Goal: Information Seeking & Learning: Learn about a topic

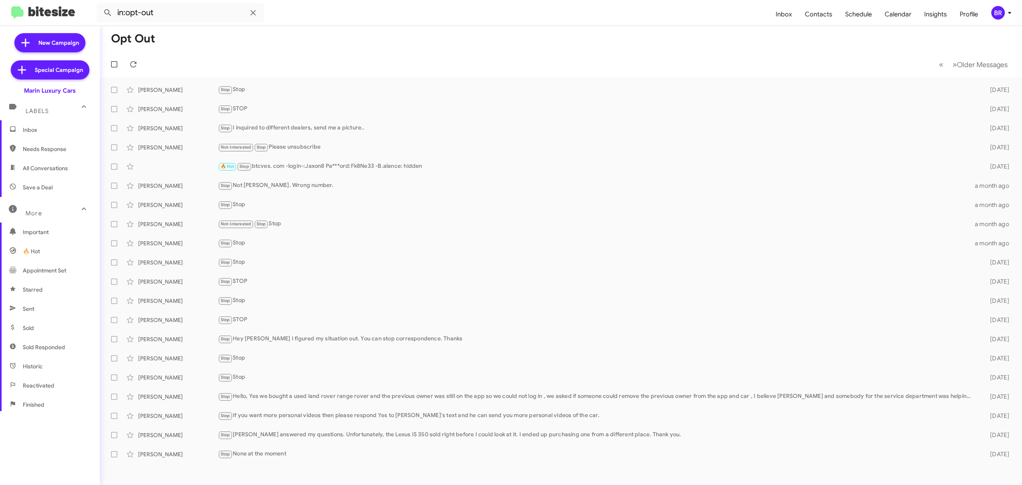
scroll to position [65, 0]
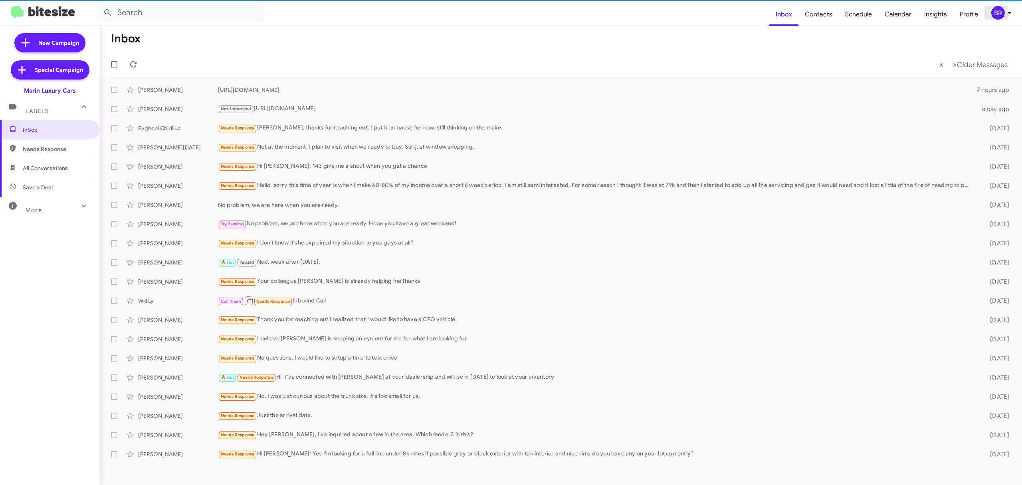
click at [1000, 14] on div "BR" at bounding box center [998, 13] width 14 height 14
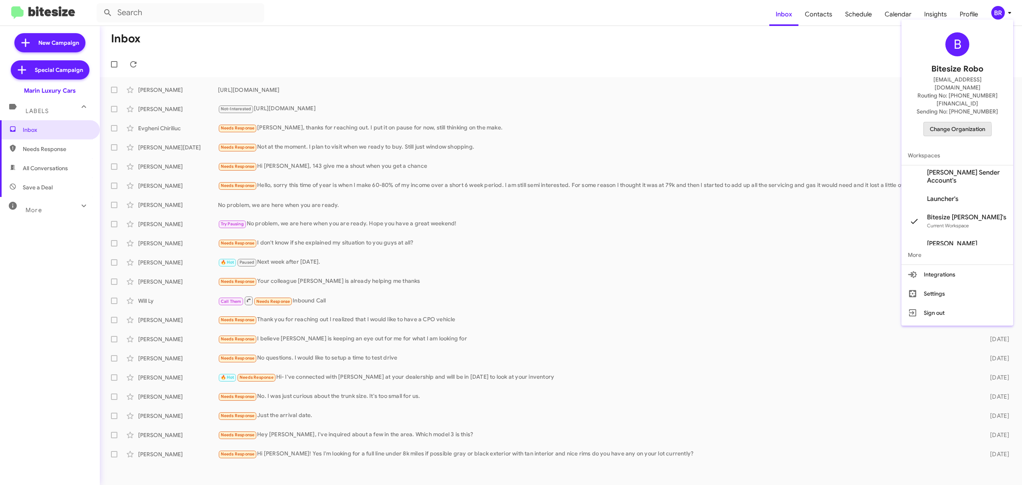
click at [956, 122] on span "Change Organization" at bounding box center [958, 129] width 56 height 14
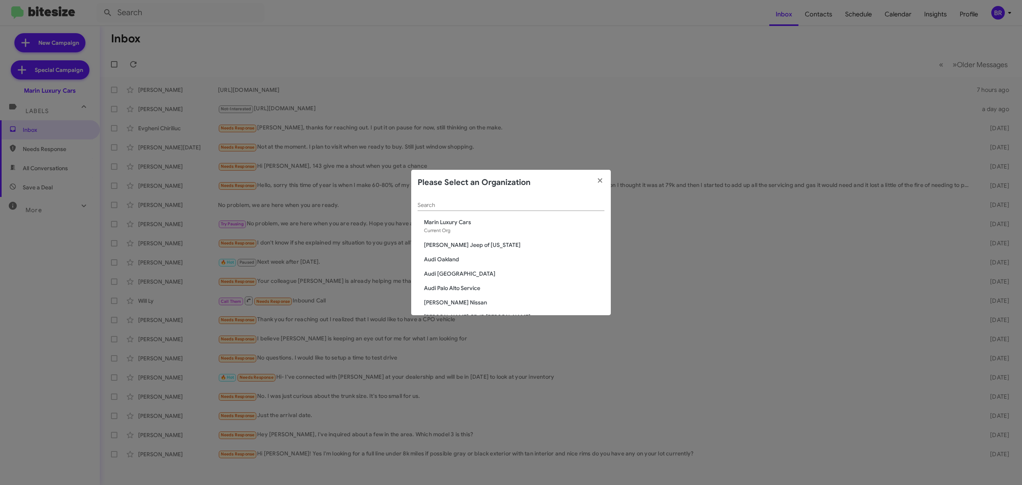
drag, startPoint x: 510, startPoint y: 208, endPoint x: 496, endPoint y: 208, distance: 14.0
click at [496, 208] on div "Search" at bounding box center [511, 203] width 187 height 16
click at [496, 208] on input "Search" at bounding box center [511, 205] width 187 height 6
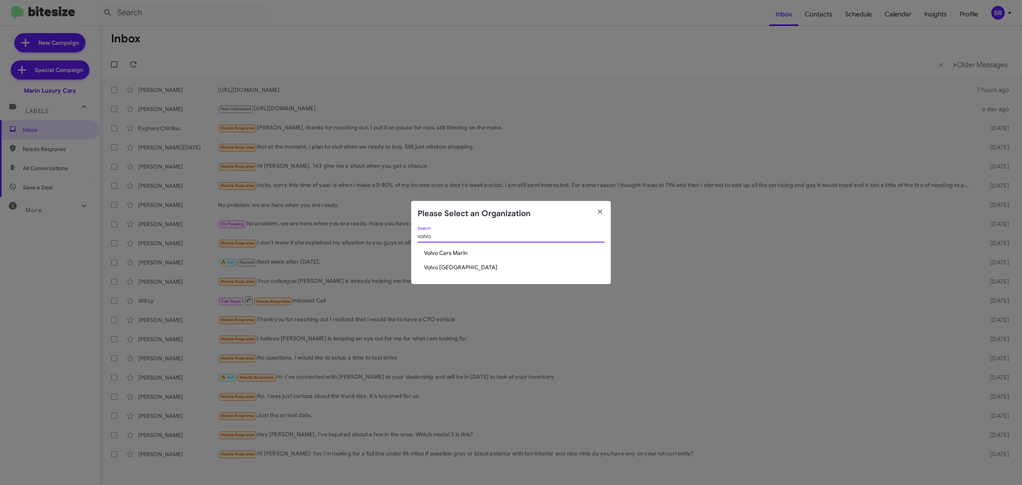
type input "volvo"
click at [450, 267] on span "Volvo [GEOGRAPHIC_DATA]" at bounding box center [514, 267] width 180 height 8
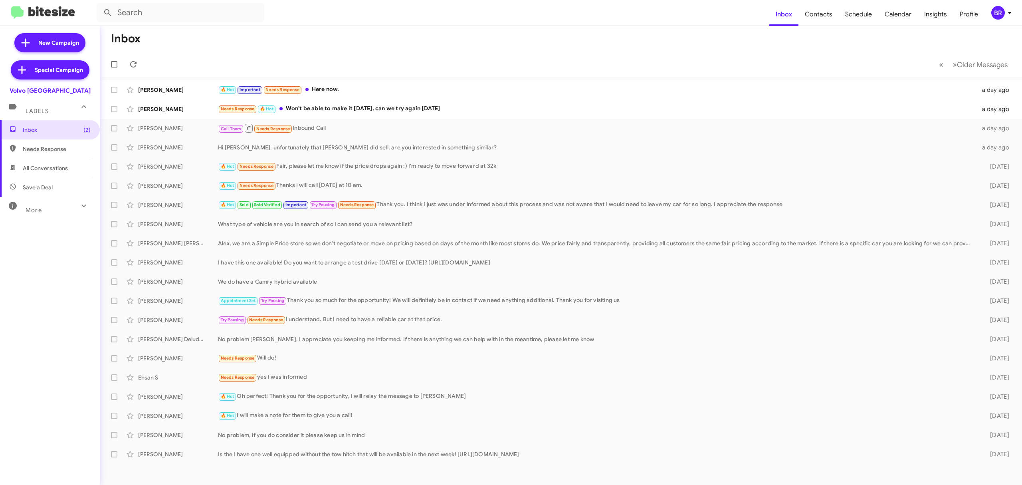
click at [49, 208] on div "More" at bounding box center [41, 206] width 71 height 15
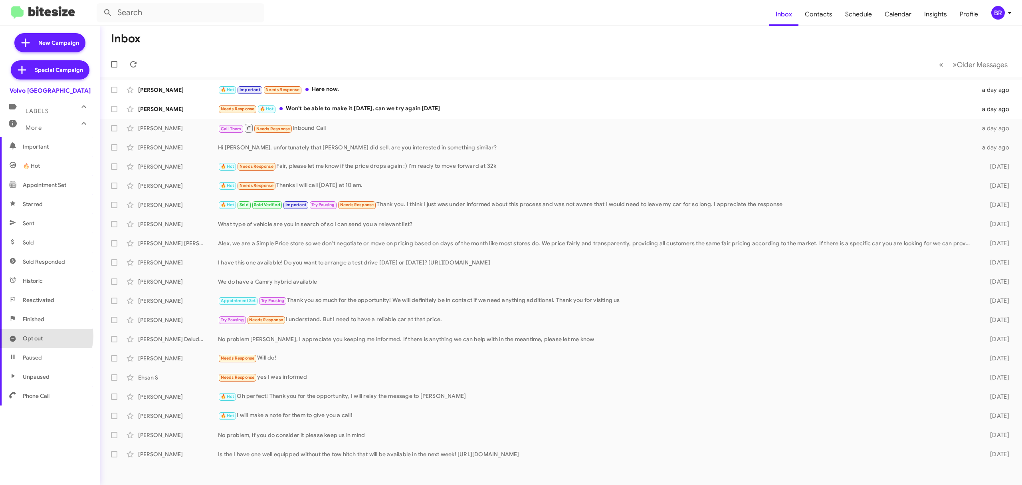
click at [40, 335] on span "Opt out" at bounding box center [33, 338] width 20 height 8
type input "in:opt-out"
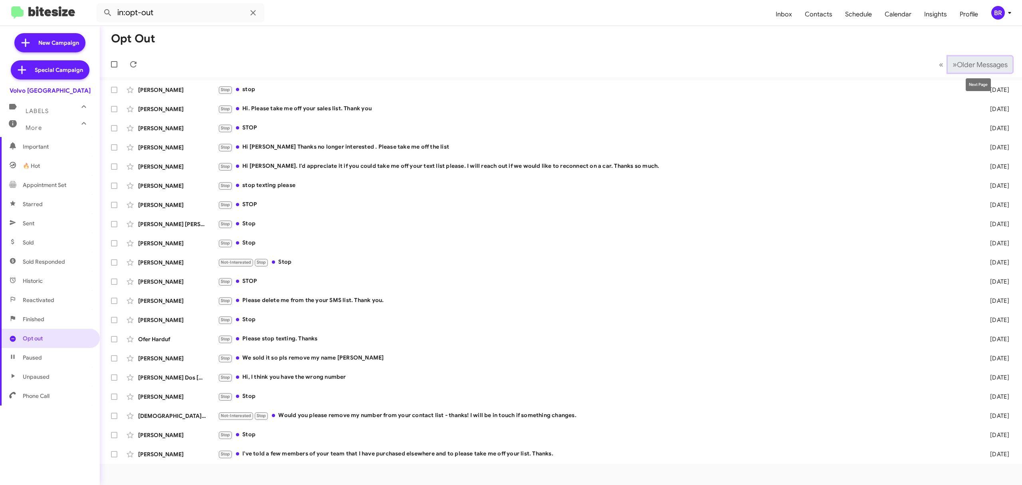
click at [986, 68] on span "Older Messages" at bounding box center [982, 64] width 51 height 9
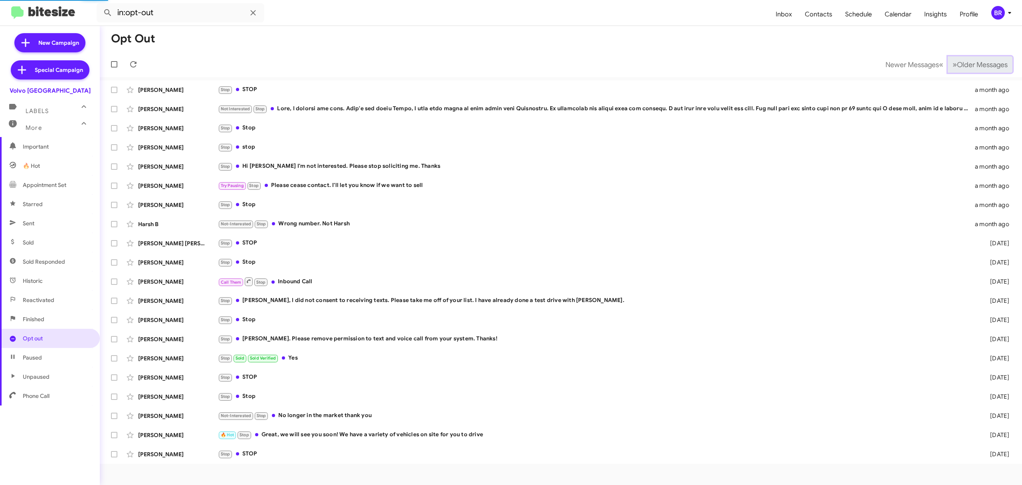
click at [986, 68] on span "Older Messages" at bounding box center [982, 64] width 51 height 9
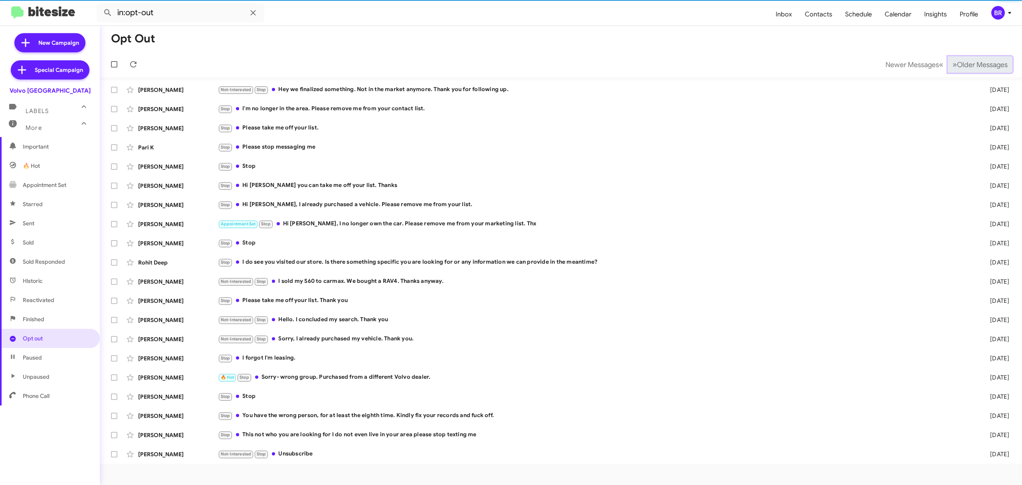
click at [986, 68] on span "Older Messages" at bounding box center [982, 64] width 51 height 9
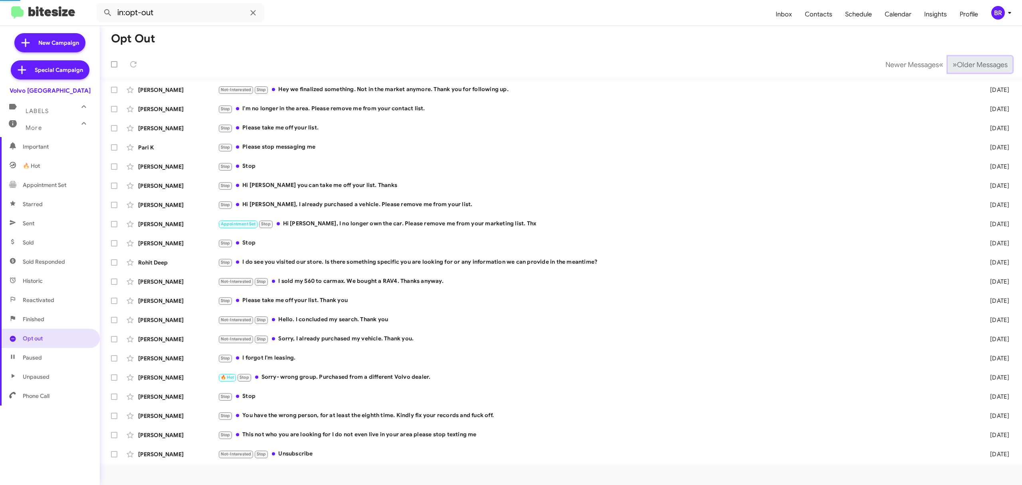
click at [986, 68] on span "Older Messages" at bounding box center [982, 64] width 51 height 9
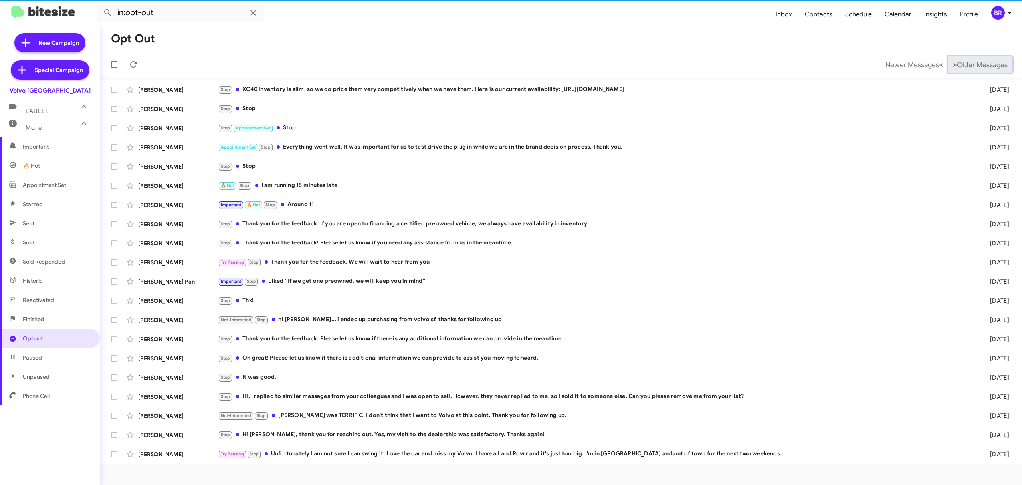
click at [986, 68] on span "Older Messages" at bounding box center [982, 64] width 51 height 9
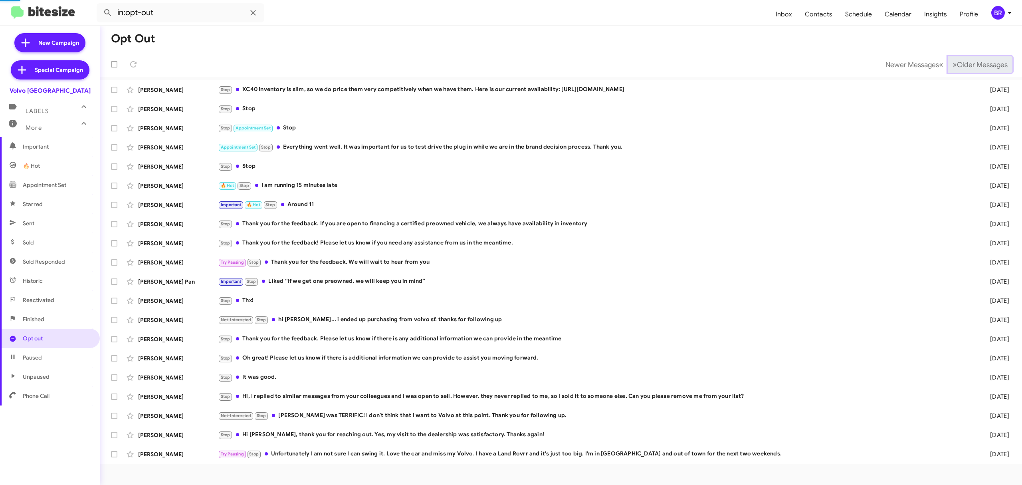
click at [986, 68] on span "Older Messages" at bounding box center [982, 64] width 51 height 9
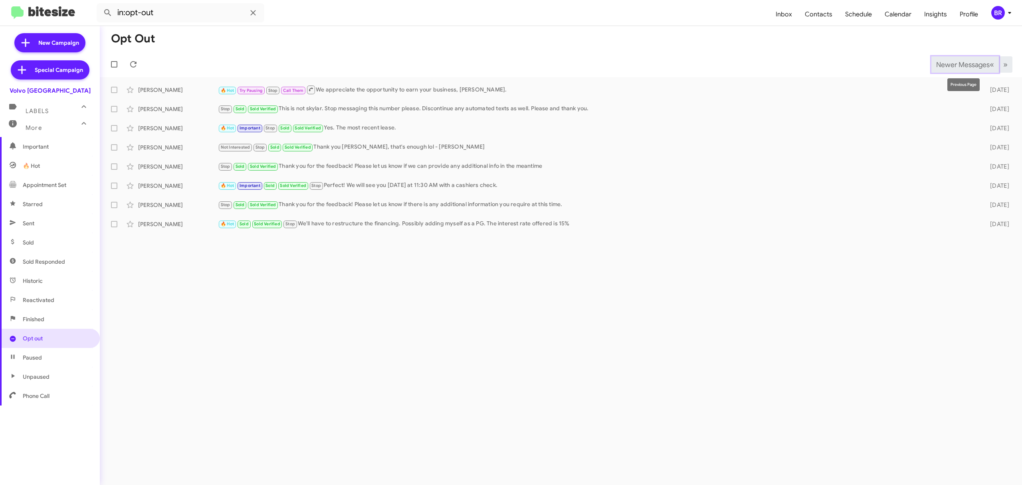
click at [942, 68] on span "Newer Messages" at bounding box center [963, 64] width 54 height 9
drag, startPoint x: 968, startPoint y: 55, endPoint x: 951, endPoint y: 68, distance: 22.0
click at [951, 68] on mat-toolbar-row "Newer Messages « Previous » Next" at bounding box center [561, 65] width 922 height 26
click at [951, 68] on span "Newer Messages" at bounding box center [963, 64] width 54 height 9
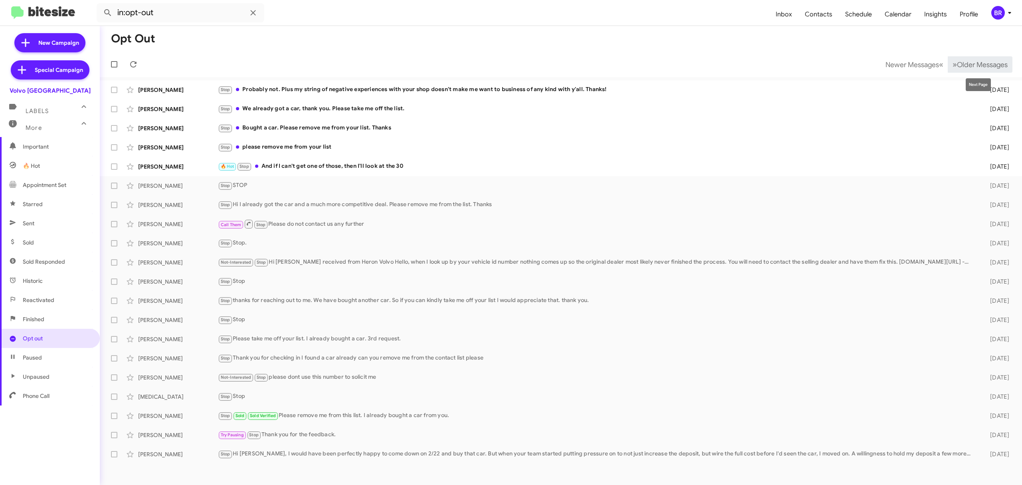
click at [994, 73] on mat-tooltip-component "Next Page" at bounding box center [978, 85] width 36 height 24
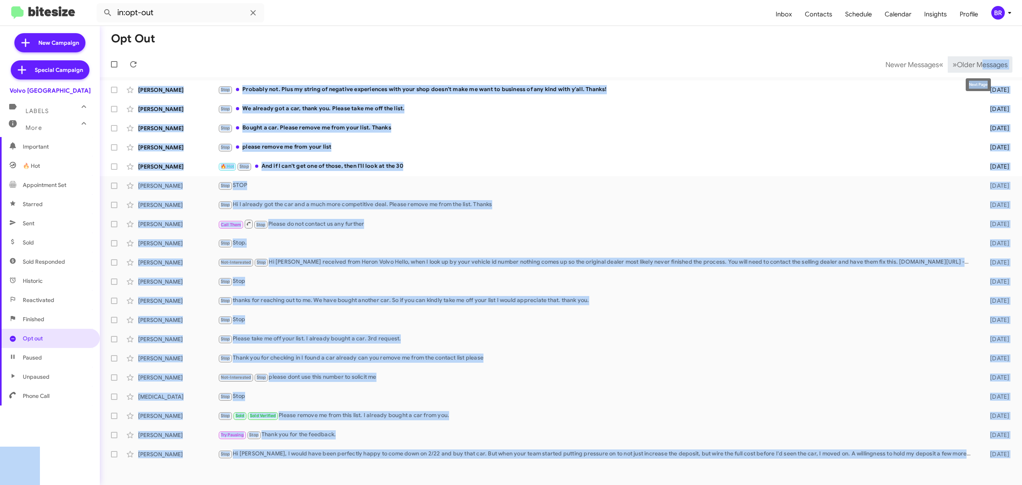
drag, startPoint x: 994, startPoint y: 72, endPoint x: 975, endPoint y: 66, distance: 20.5
click at [975, 66] on body "in:opt-out Inbox Contacts Schedule Calendar Insights Profile BR New Campaign Sp…" at bounding box center [511, 242] width 1022 height 485
click at [975, 66] on span "Older Messages" at bounding box center [982, 64] width 51 height 9
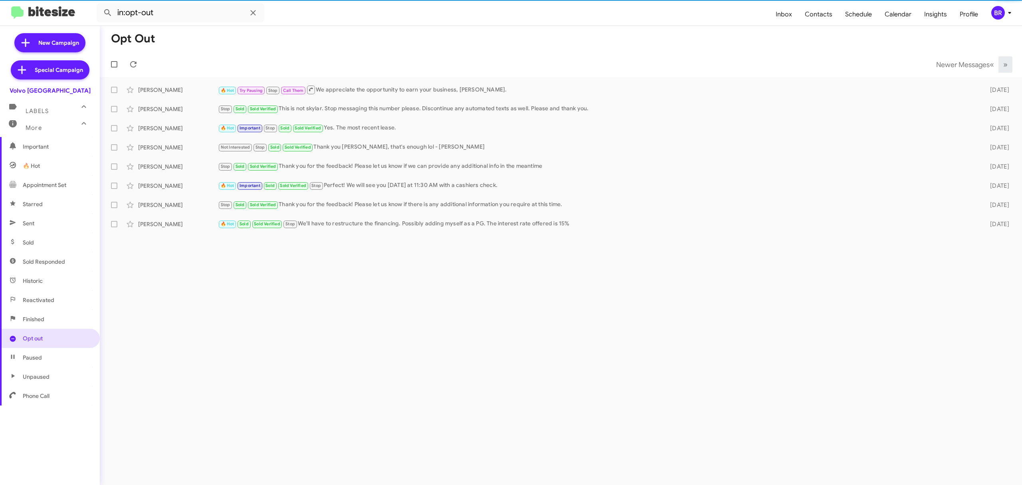
click at [847, 55] on mat-toolbar-row "Newer Messages « Previous » Next" at bounding box center [561, 65] width 922 height 26
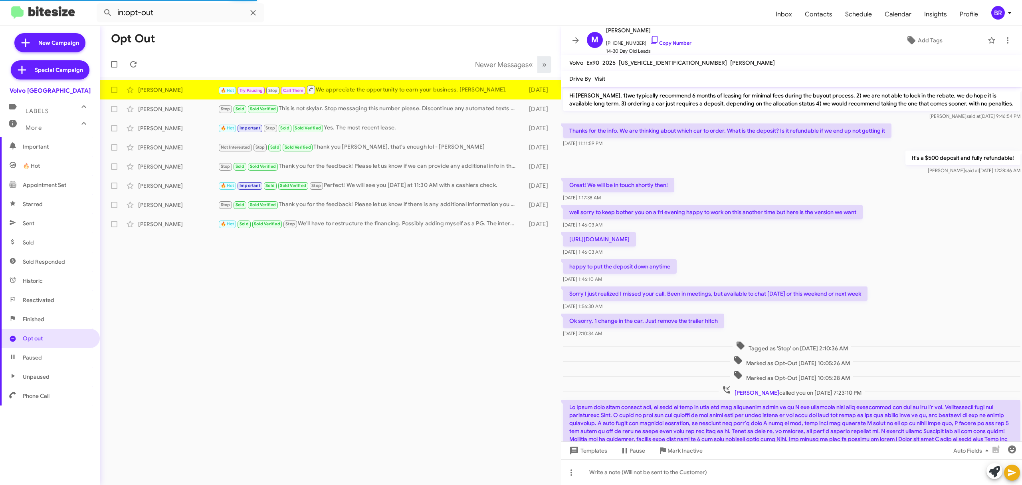
scroll to position [291, 0]
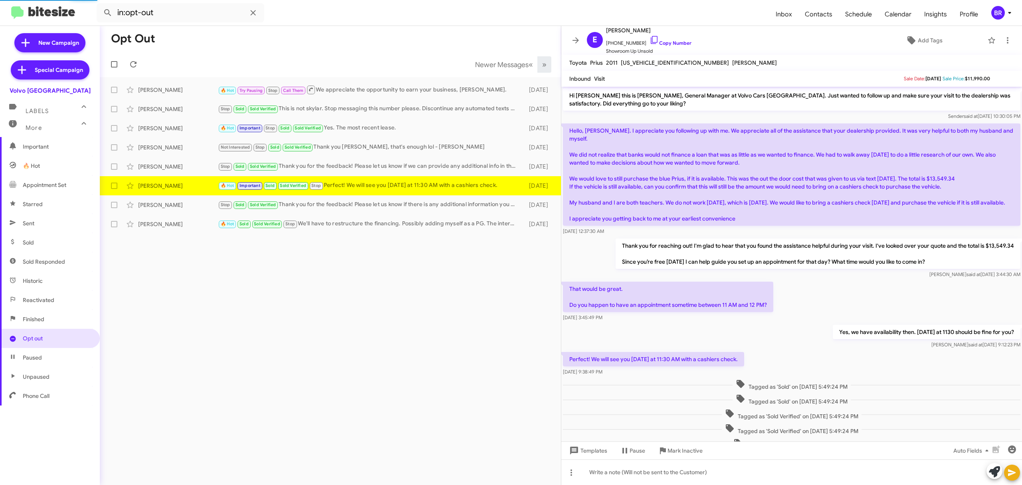
scroll to position [32, 0]
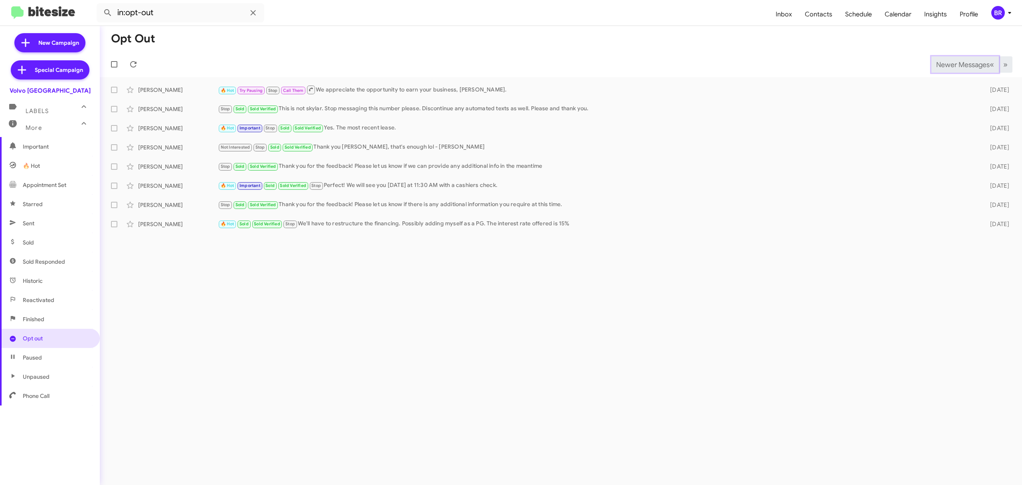
click at [960, 64] on span "Newer Messages" at bounding box center [963, 64] width 54 height 9
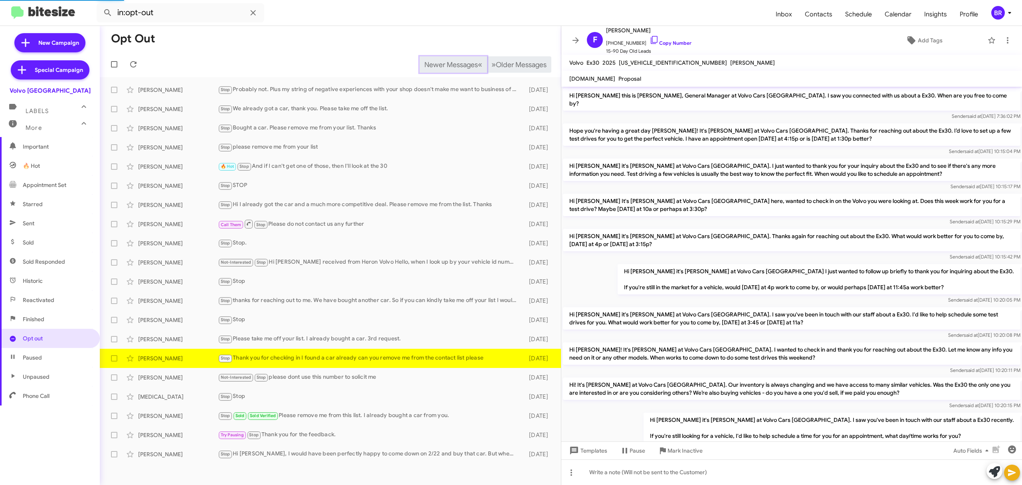
scroll to position [54, 0]
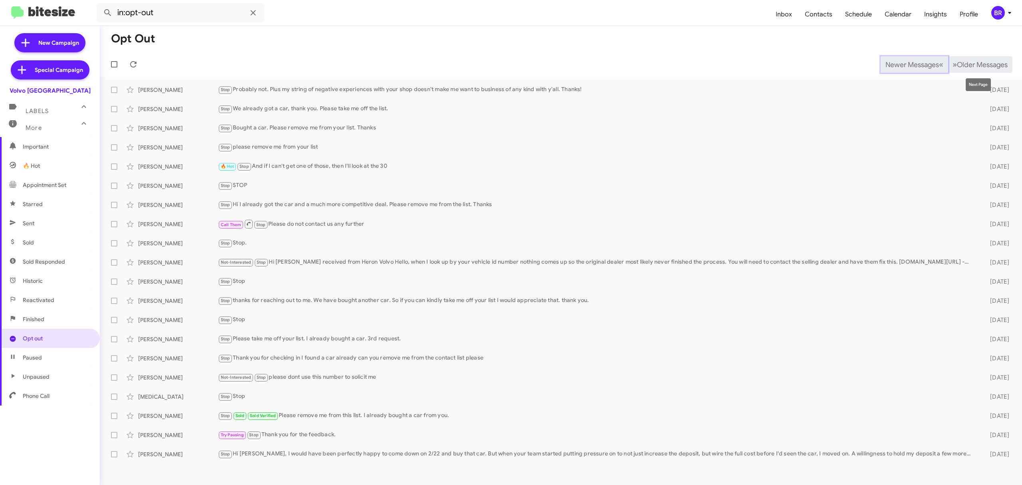
click at [906, 64] on span "Newer Messages" at bounding box center [913, 64] width 54 height 9
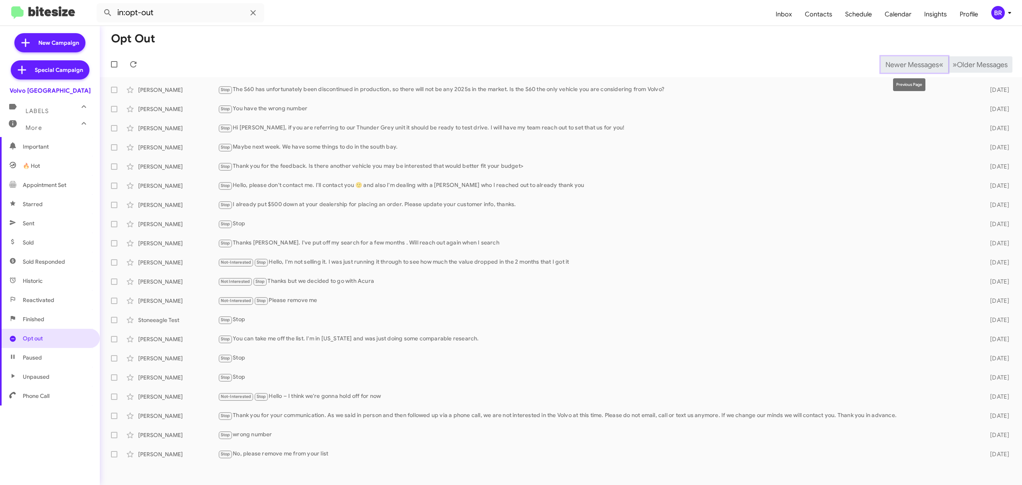
click at [906, 64] on span "Newer Messages" at bounding box center [913, 64] width 54 height 9
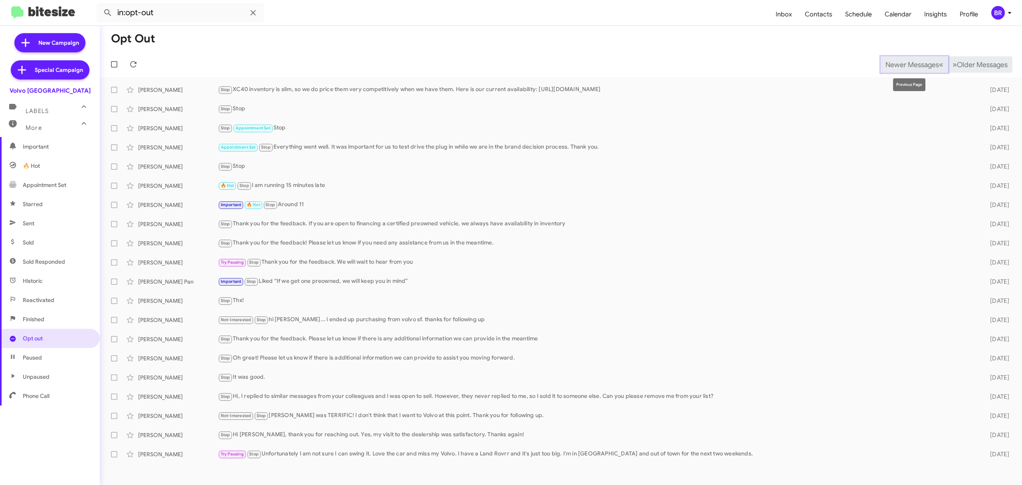
click at [906, 64] on span "Newer Messages" at bounding box center [913, 64] width 54 height 9
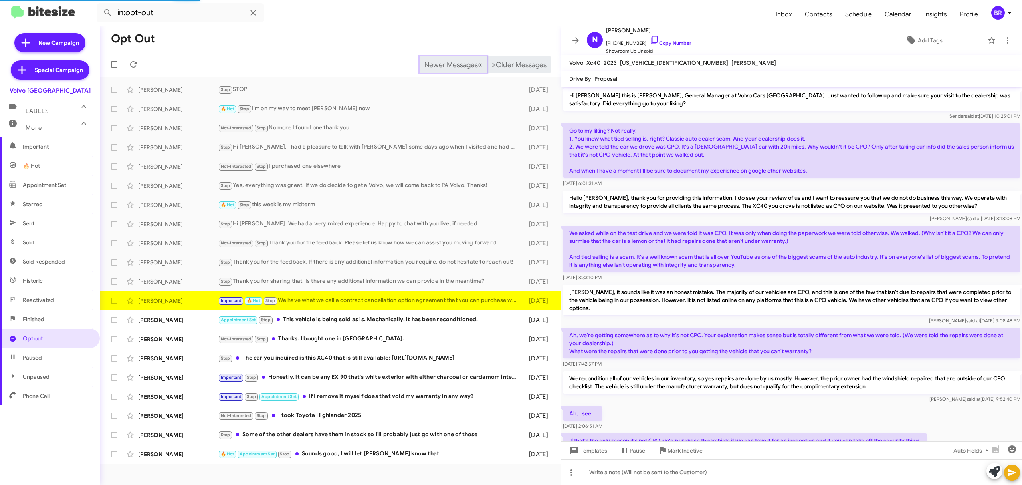
scroll to position [156, 0]
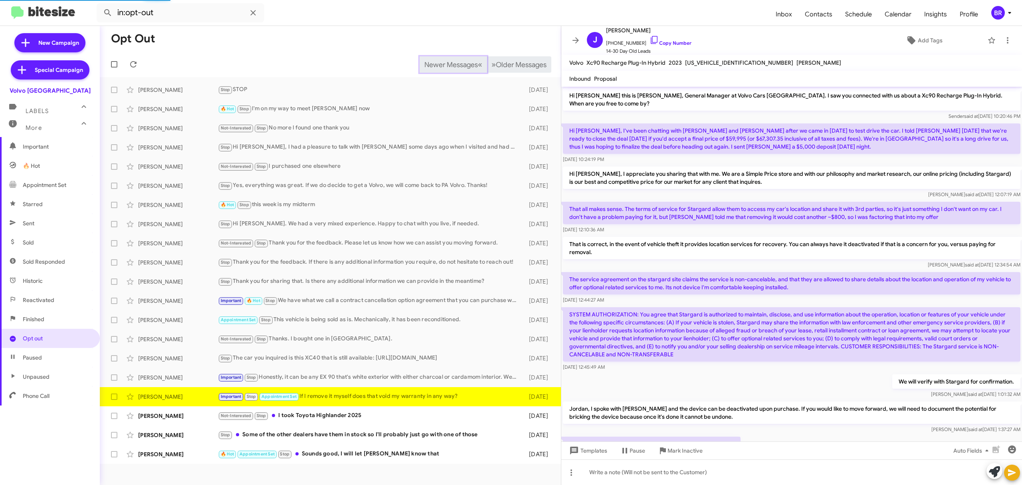
scroll to position [229, 0]
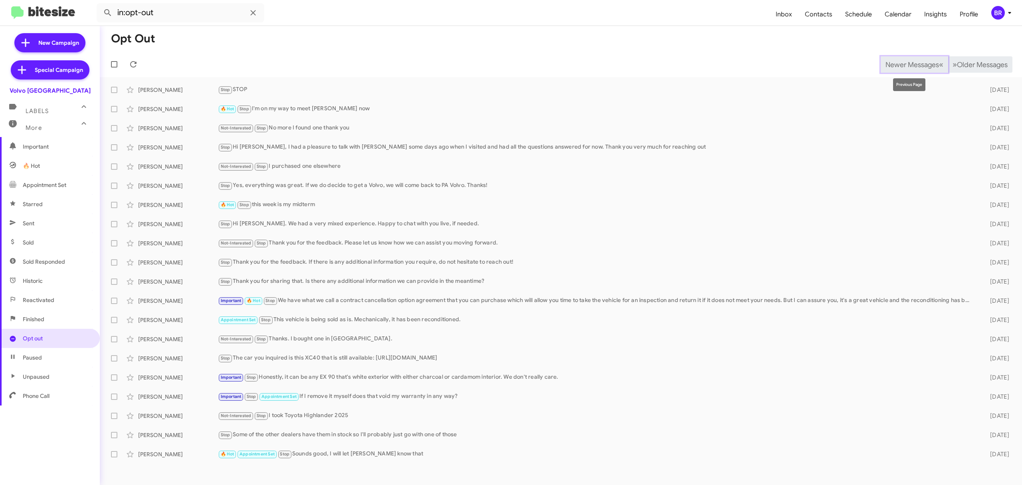
click at [906, 64] on span "Newer Messages" at bounding box center [913, 64] width 54 height 9
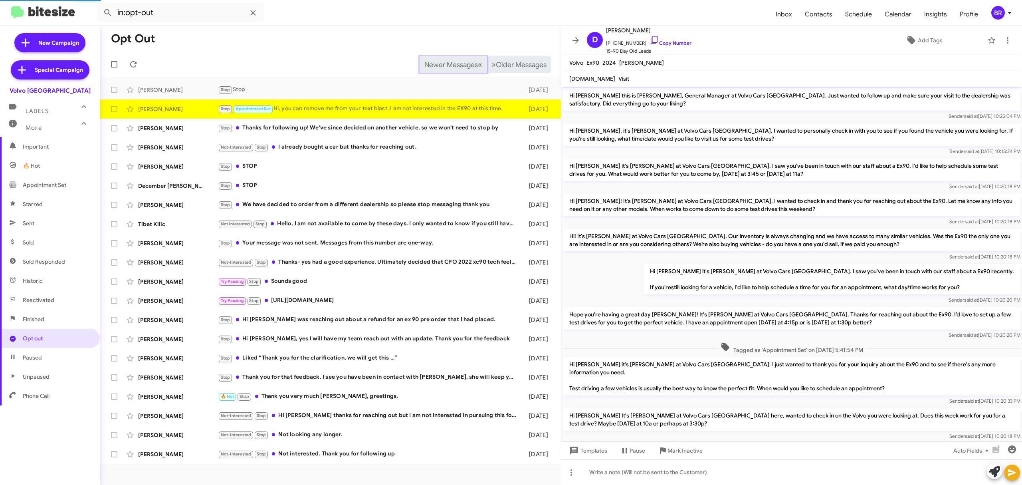
scroll to position [133, 0]
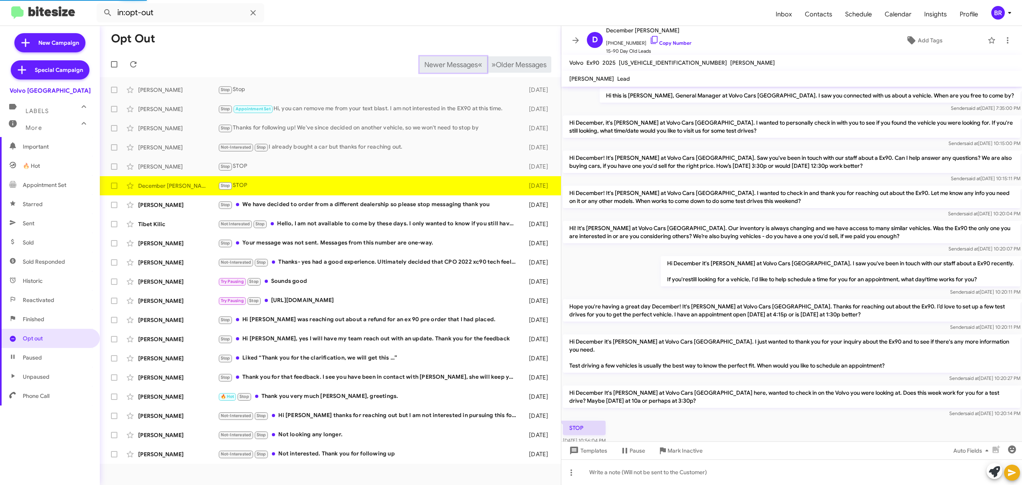
scroll to position [34, 0]
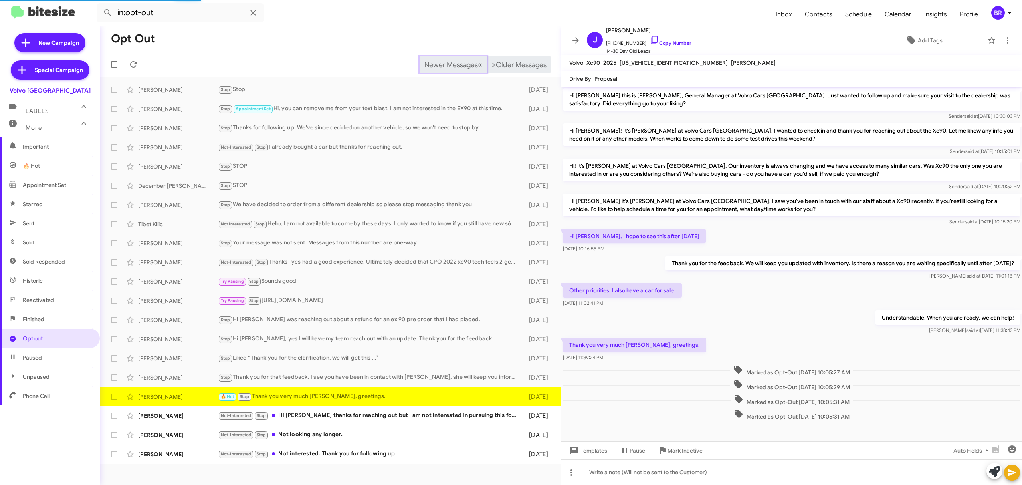
scroll to position [7, 0]
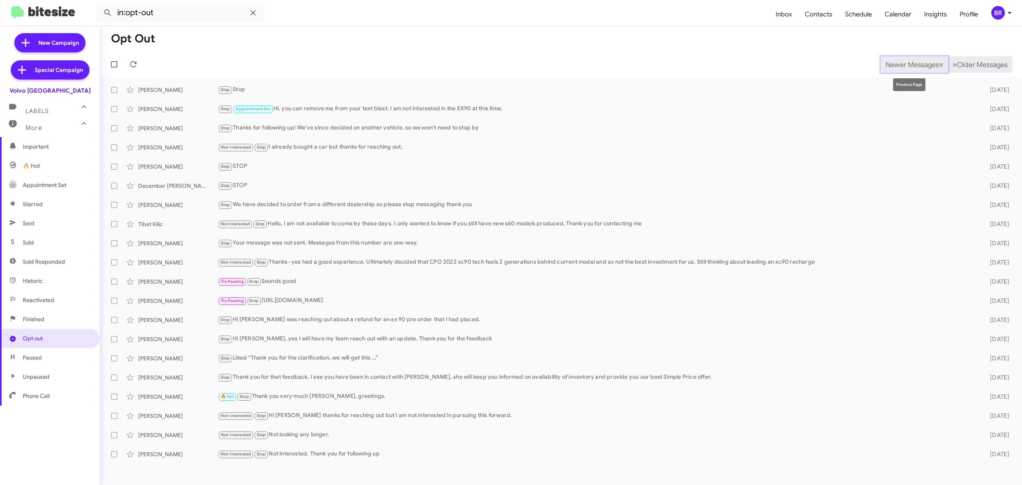
click at [906, 64] on span "Newer Messages" at bounding box center [913, 64] width 54 height 9
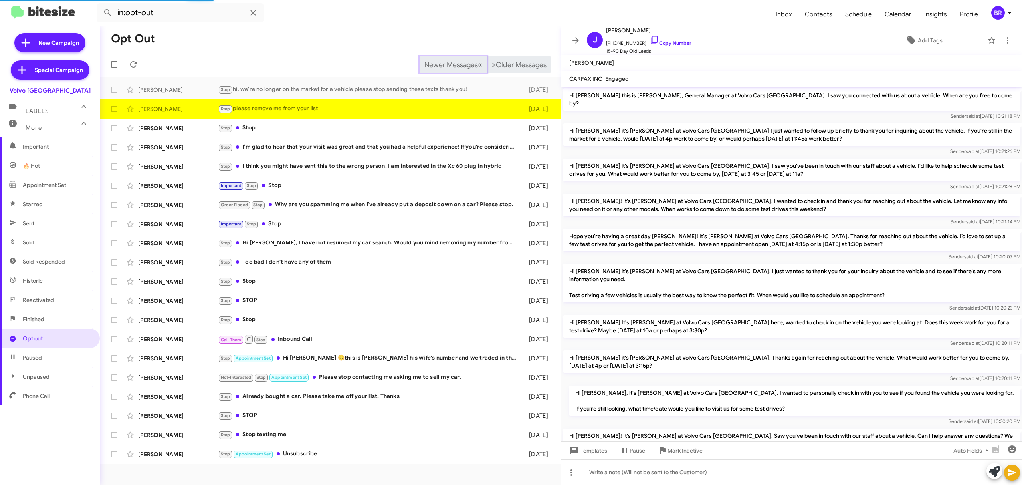
scroll to position [184, 0]
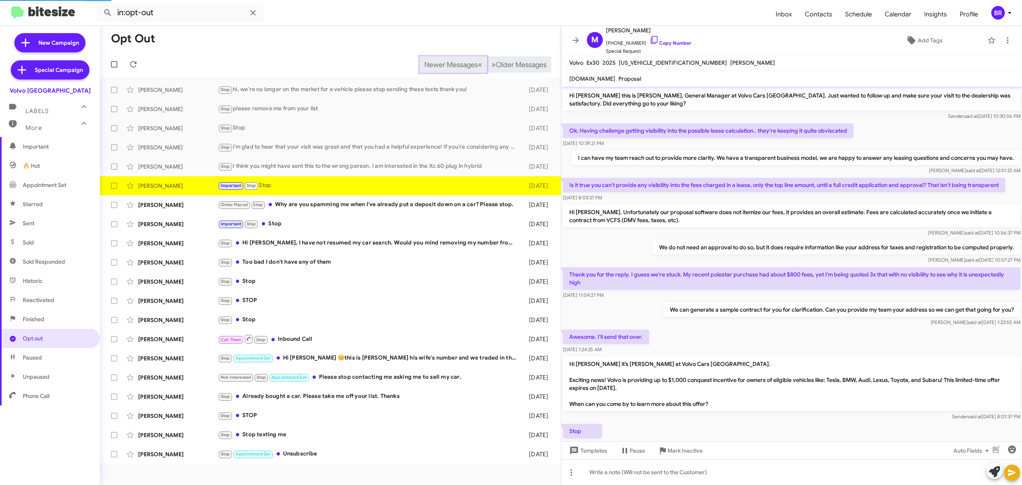
scroll to position [15, 0]
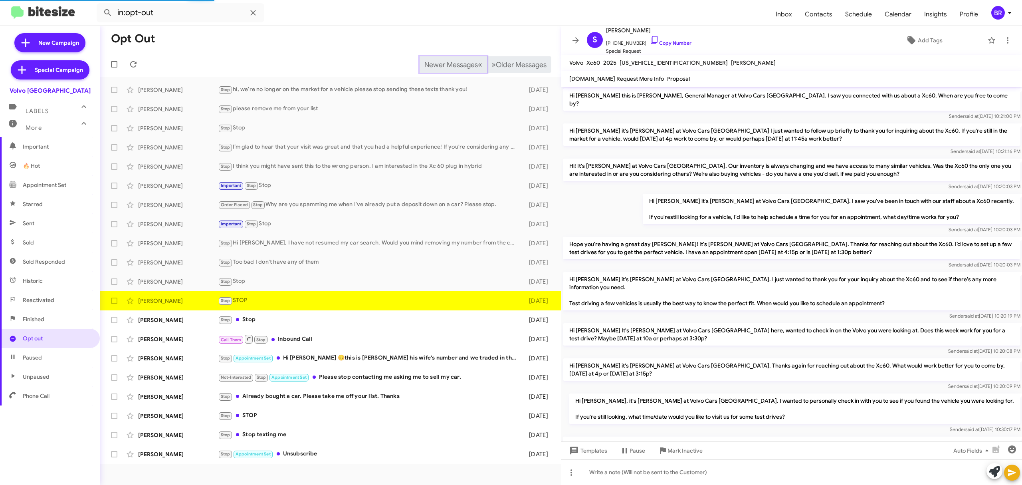
scroll to position [148, 0]
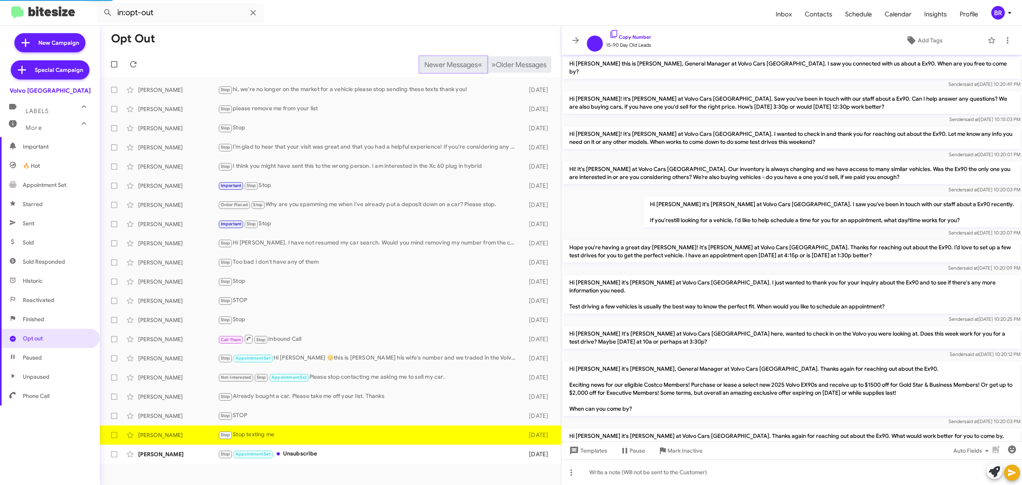
scroll to position [71, 0]
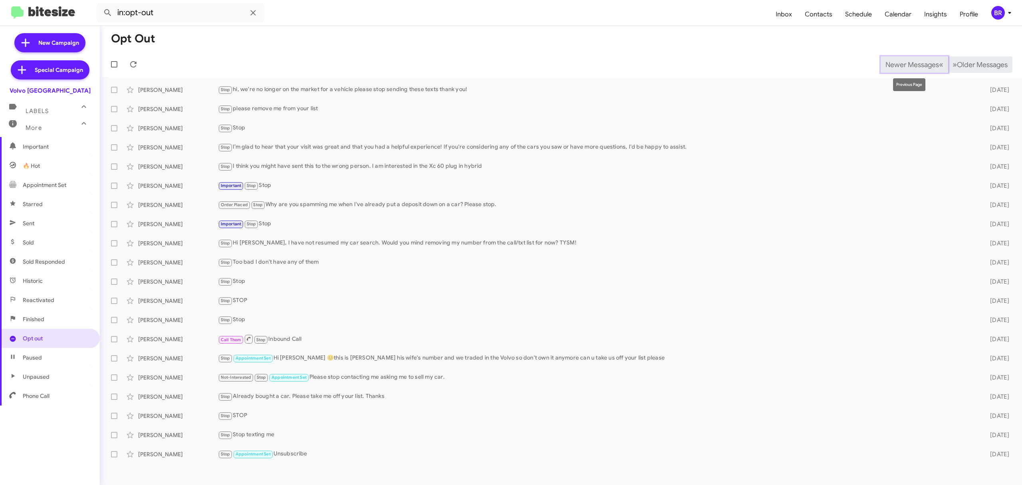
click at [906, 64] on span "Newer Messages" at bounding box center [913, 64] width 54 height 9
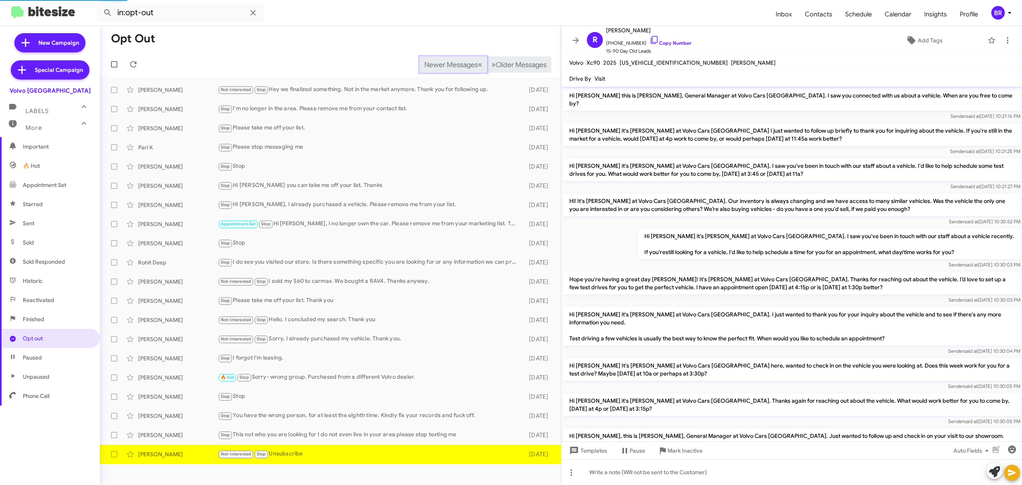
scroll to position [355, 0]
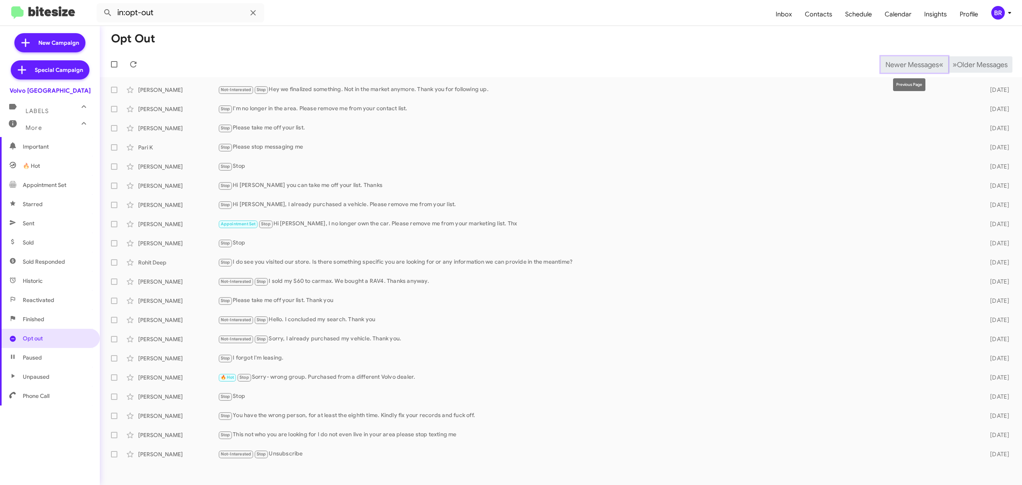
click at [906, 64] on span "Newer Messages" at bounding box center [913, 64] width 54 height 9
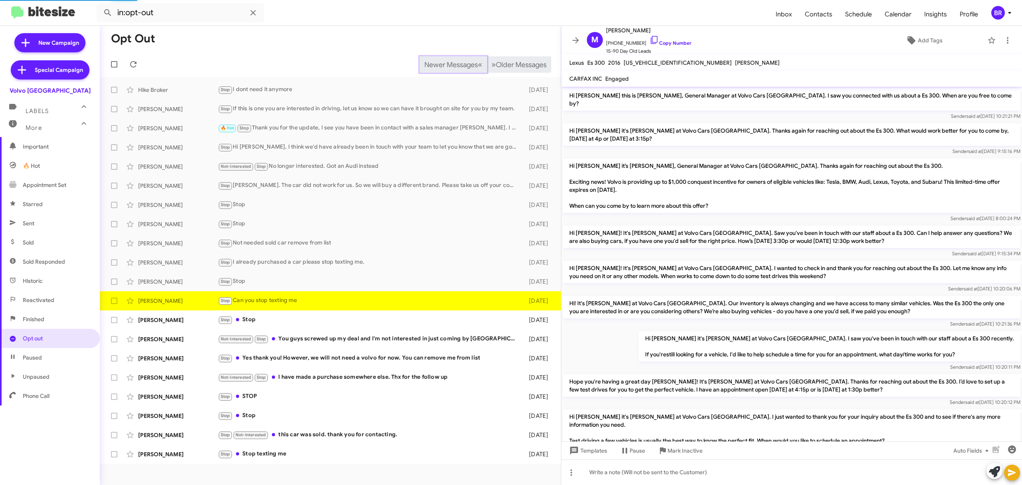
scroll to position [71, 0]
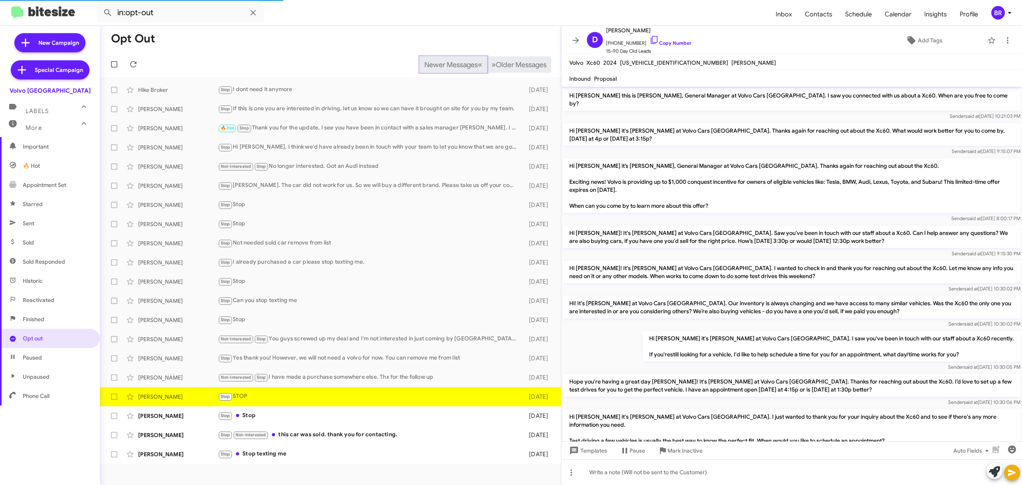
scroll to position [65, 0]
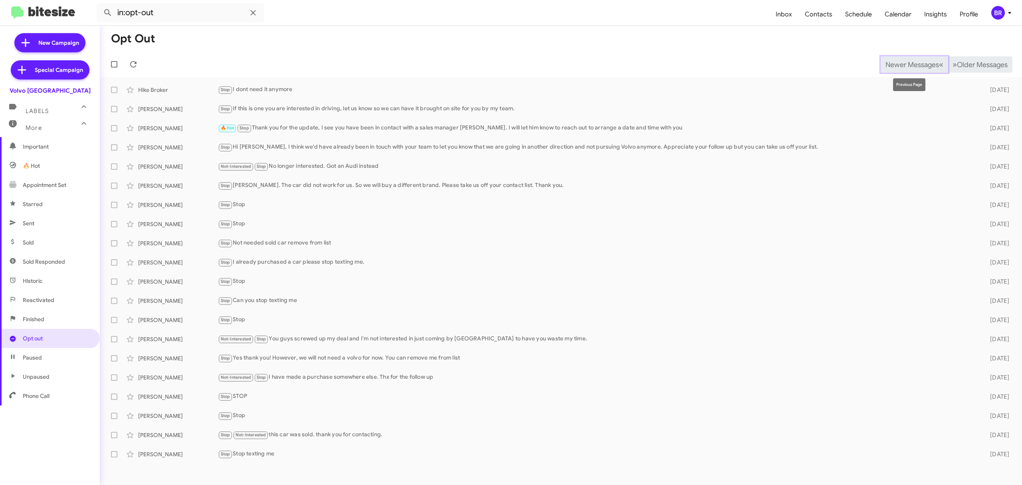
click at [906, 64] on span "Newer Messages" at bounding box center [913, 64] width 54 height 9
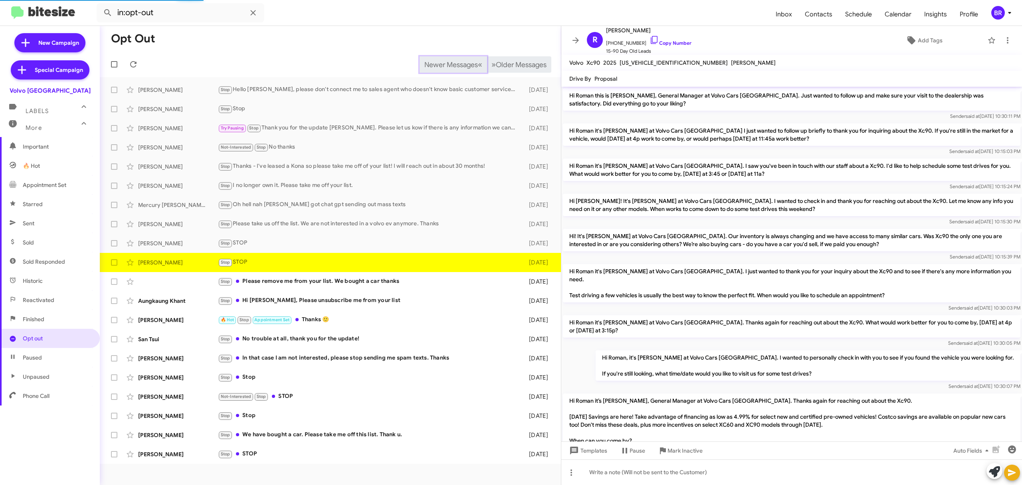
scroll to position [93, 0]
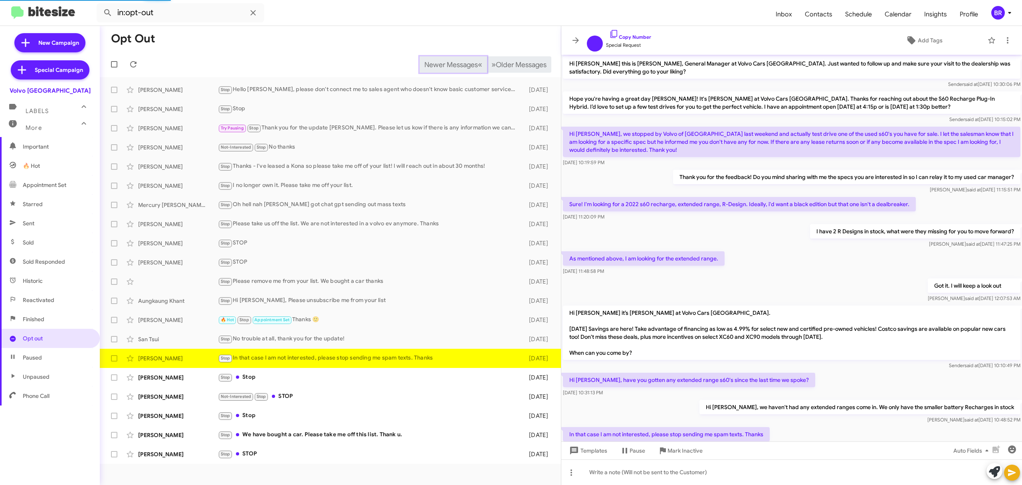
scroll to position [35, 0]
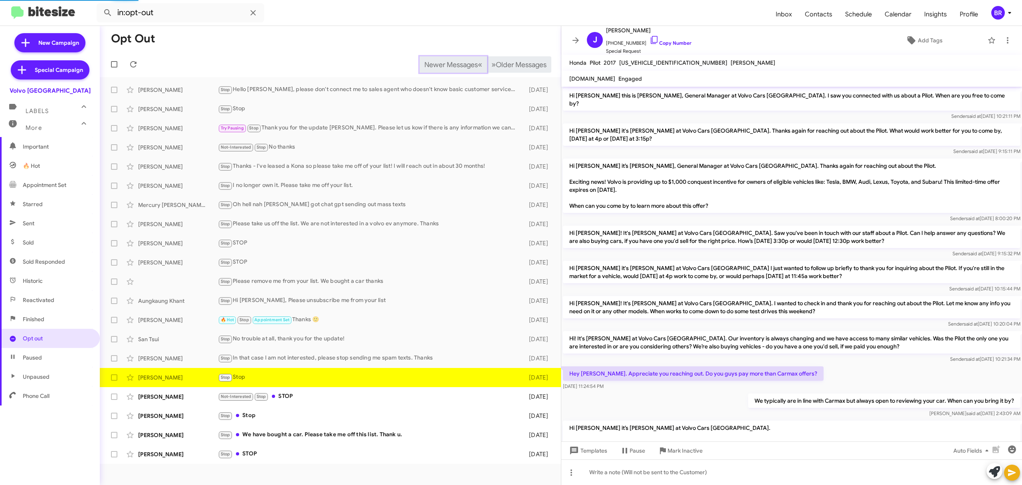
scroll to position [85, 0]
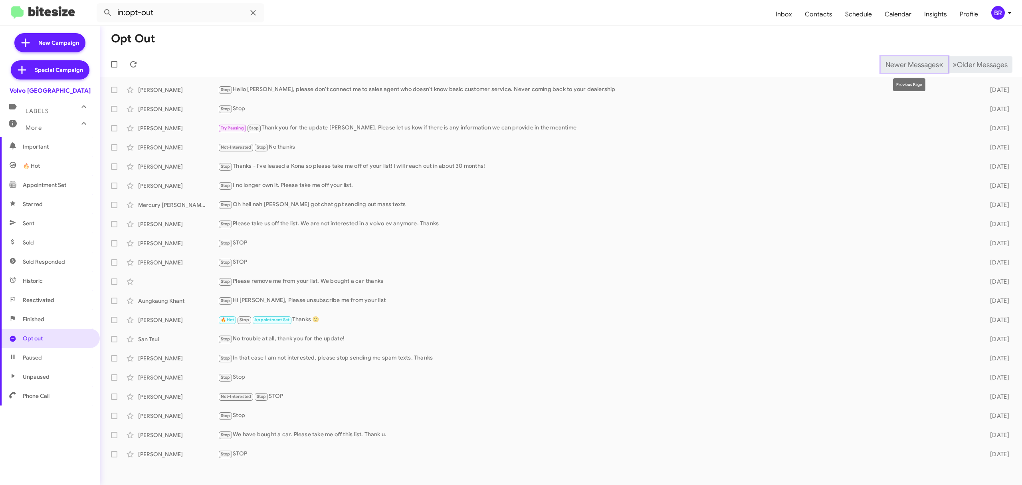
click at [906, 64] on span "Newer Messages" at bounding box center [913, 64] width 54 height 9
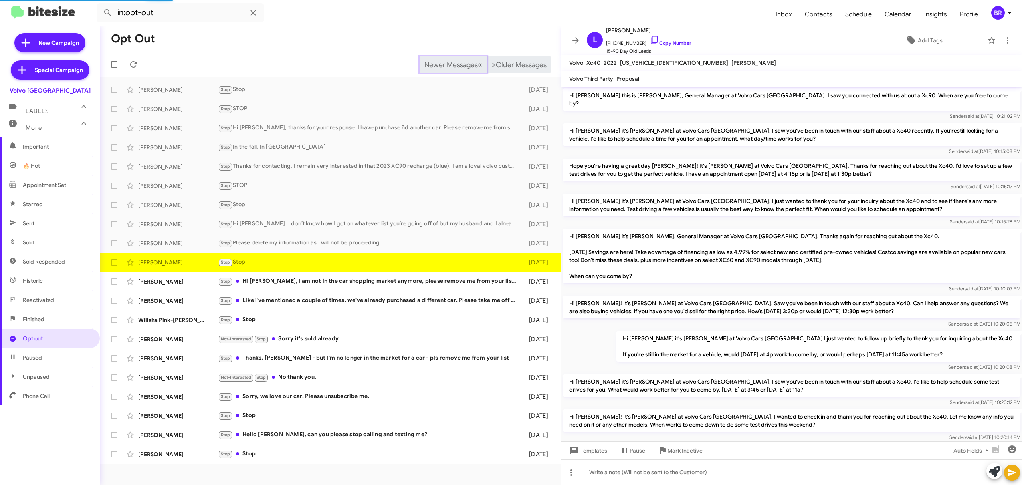
scroll to position [41, 0]
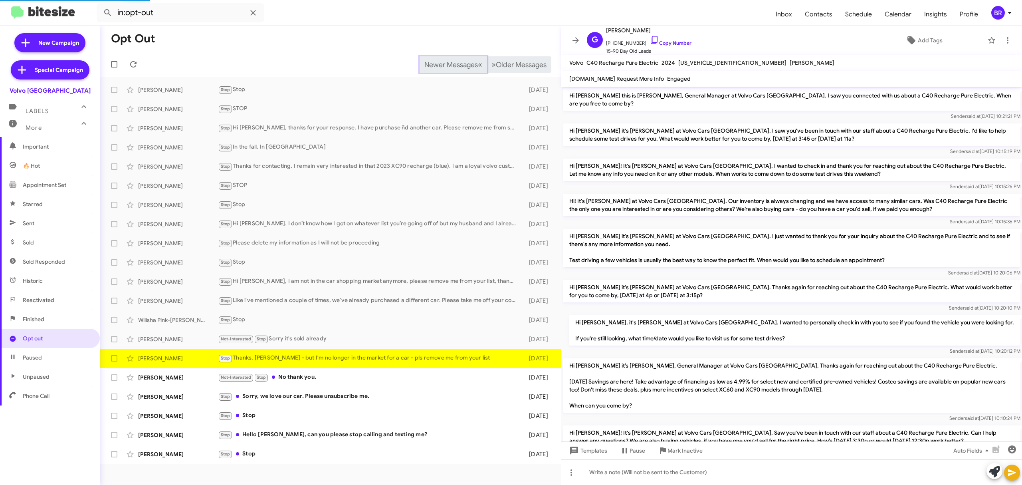
scroll to position [139, 0]
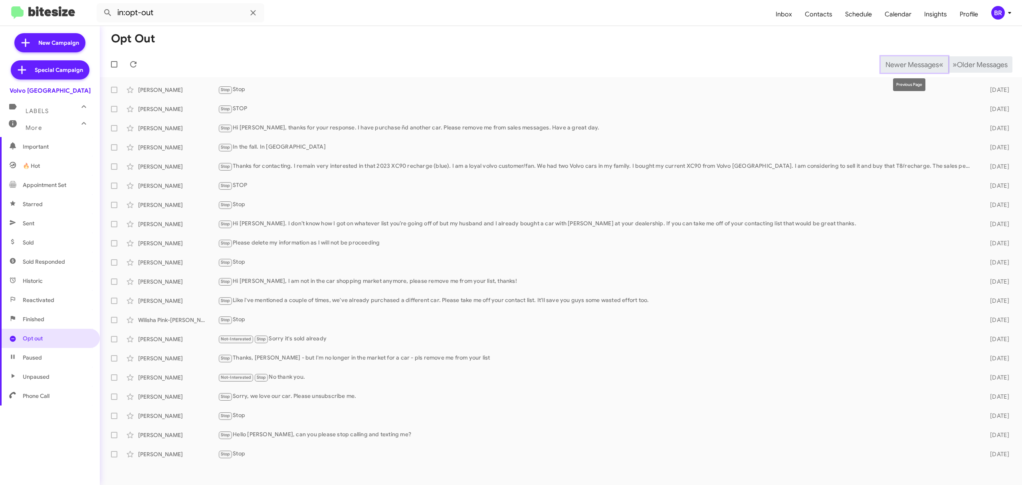
click at [906, 64] on span "Newer Messages" at bounding box center [913, 64] width 54 height 9
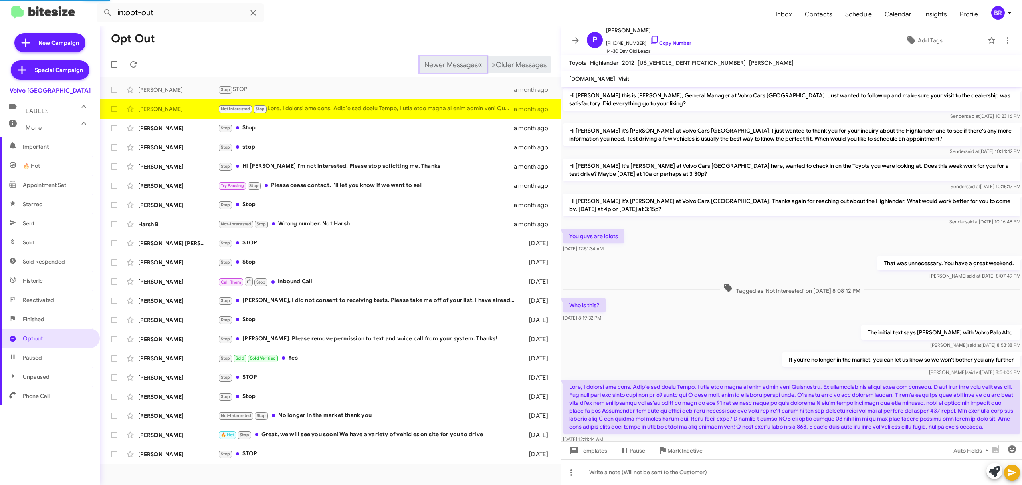
scroll to position [34, 0]
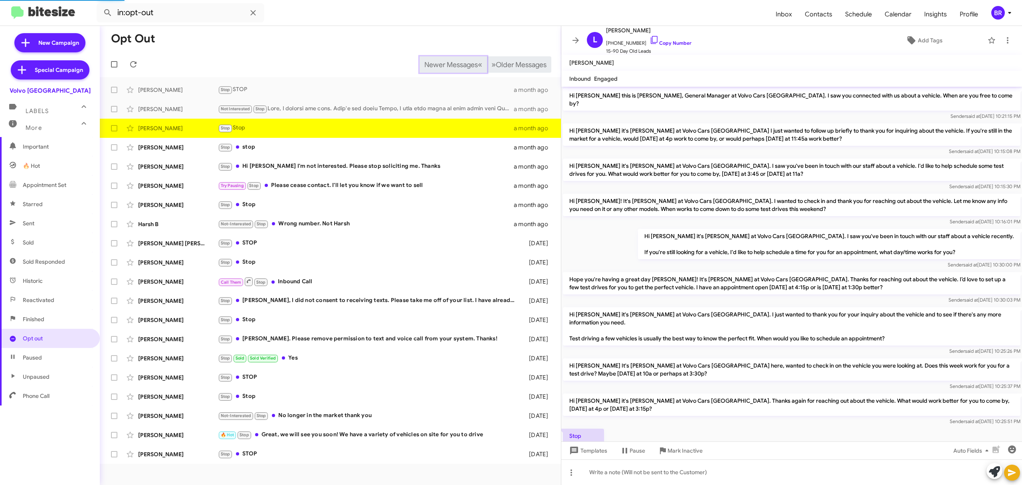
scroll to position [17, 0]
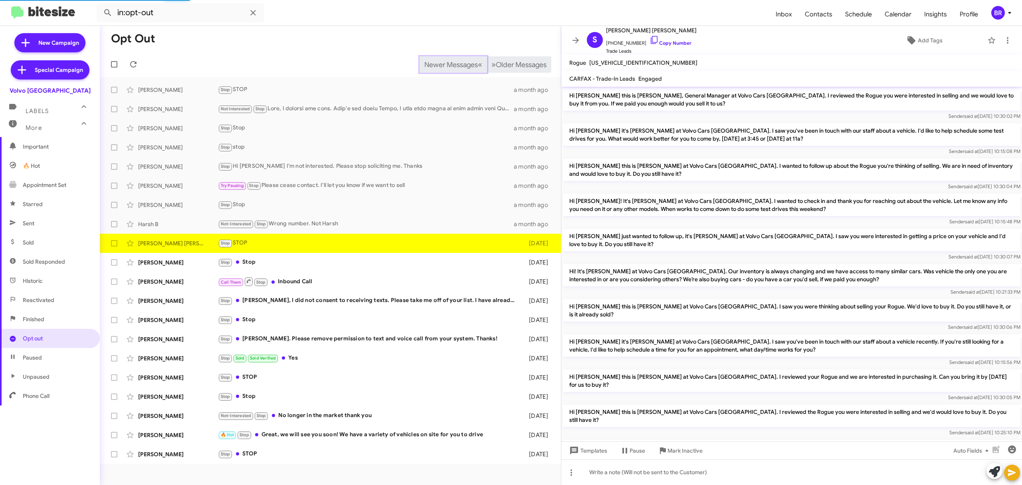
scroll to position [96, 0]
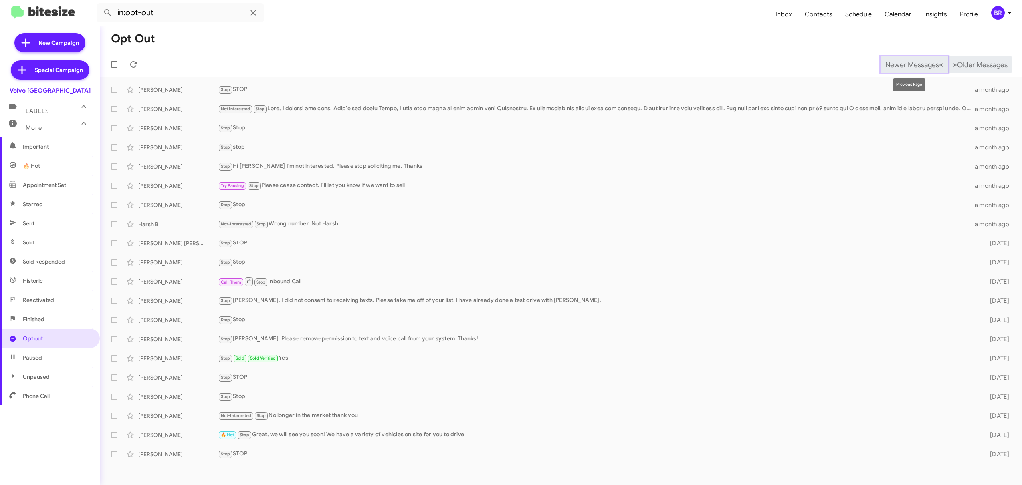
click at [906, 64] on span "Newer Messages" at bounding box center [913, 64] width 54 height 9
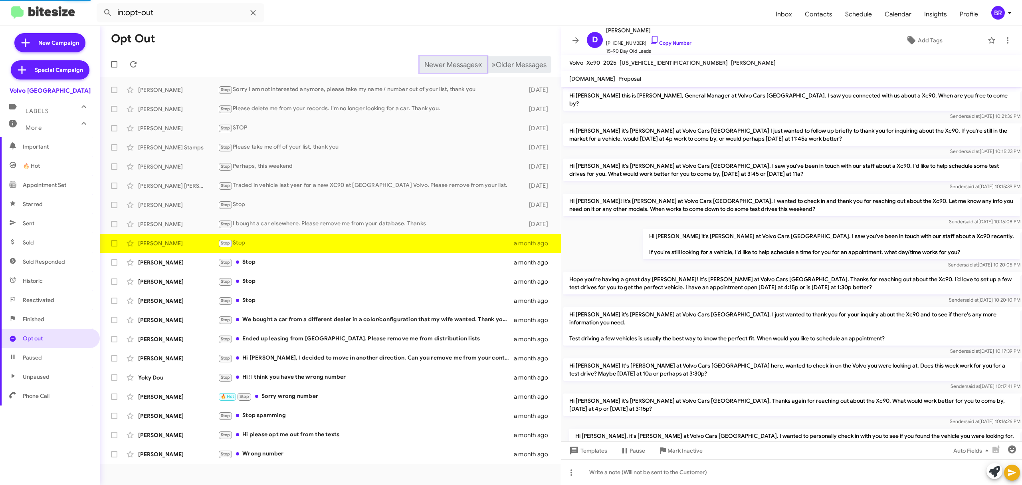
scroll to position [99, 0]
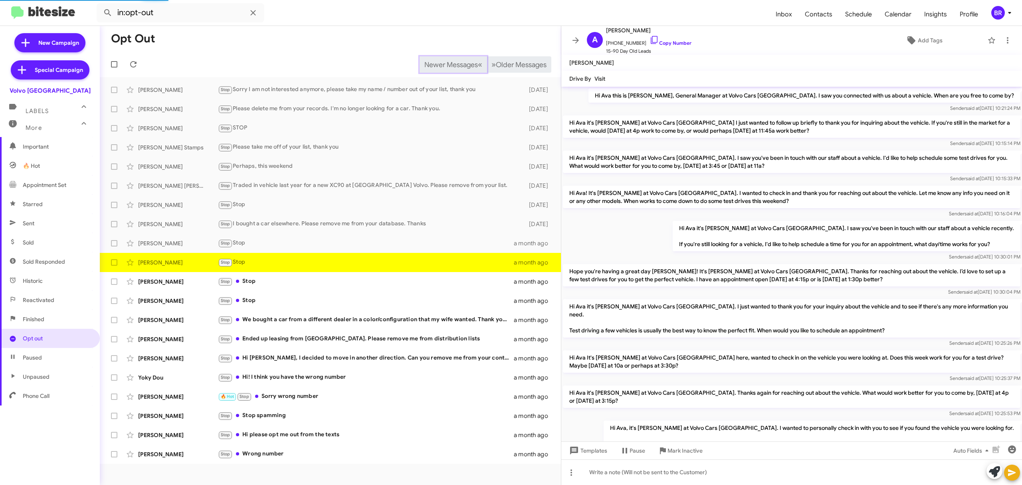
scroll to position [99, 0]
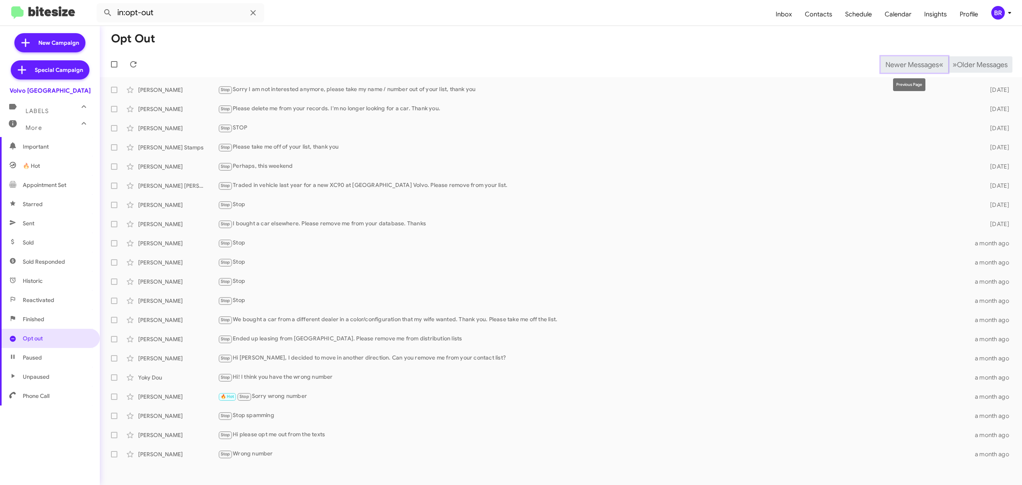
click at [906, 64] on span "Newer Messages" at bounding box center [913, 64] width 54 height 9
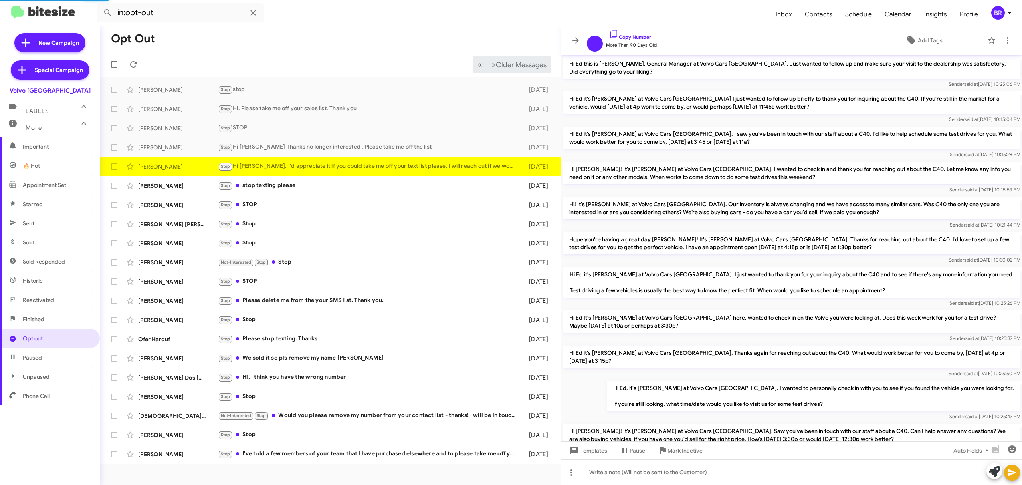
scroll to position [186, 0]
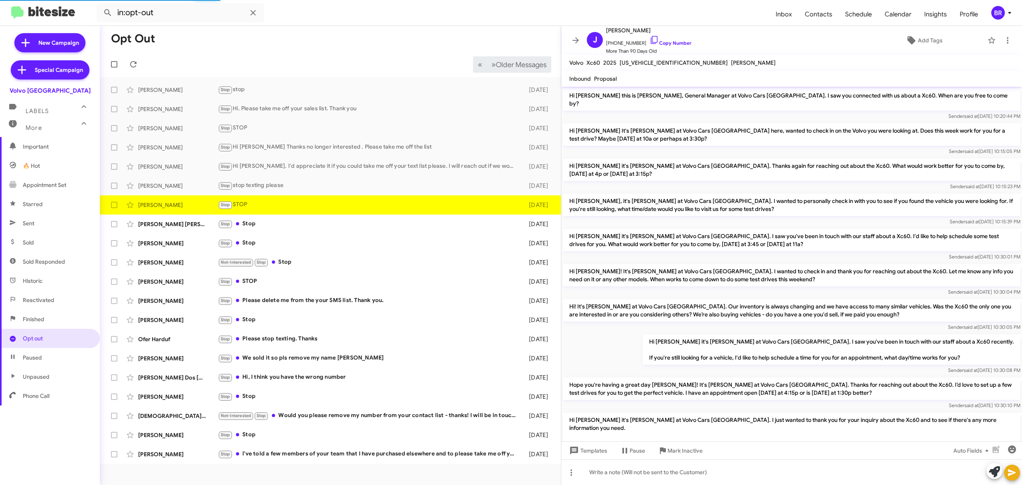
scroll to position [91, 0]
